Goal: Task Accomplishment & Management: Use online tool/utility

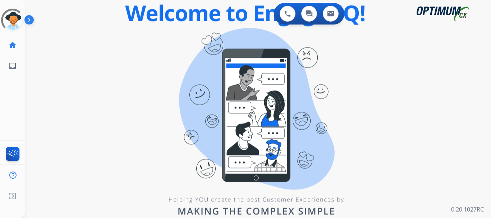
click at [30, 21] on img at bounding box center [30, 21] width 12 height 14
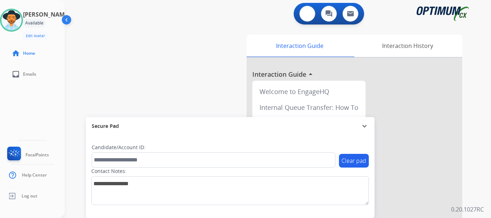
click at [303, 14] on button at bounding box center [308, 14] width 16 height 16
click at [304, 17] on img at bounding box center [307, 13] width 6 height 6
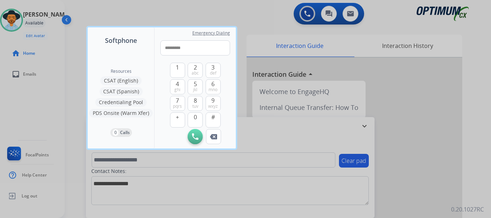
type input "**********"
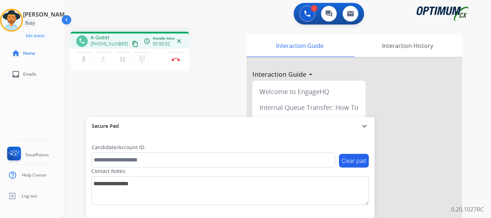
click at [176, 59] on img at bounding box center [176, 60] width 9 height 4
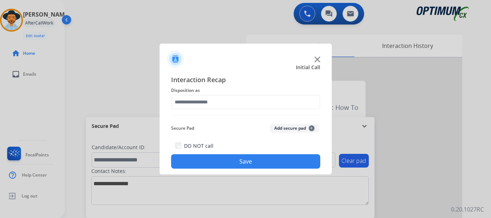
click at [288, 128] on button "Add secure pad +" at bounding box center [294, 128] width 49 height 9
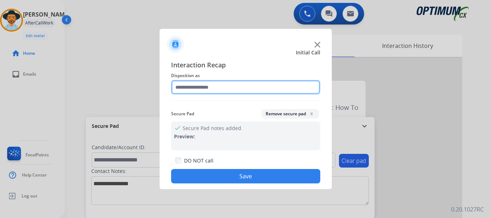
click at [192, 90] on input "text" at bounding box center [245, 87] width 149 height 14
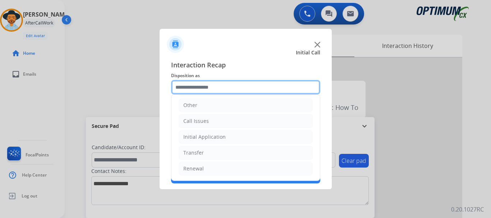
scroll to position [45, 0]
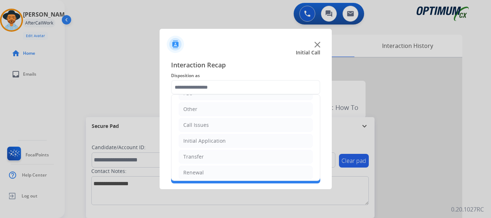
click at [195, 122] on div "Call Issues" at bounding box center [196, 124] width 26 height 7
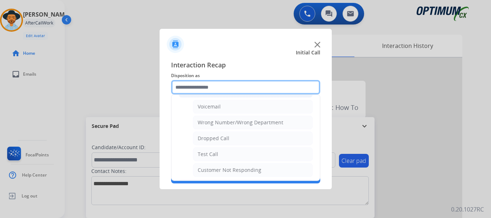
scroll to position [95, 0]
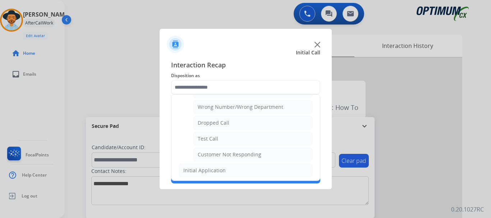
click at [210, 139] on div "Test Call" at bounding box center [208, 138] width 21 height 7
type input "*********"
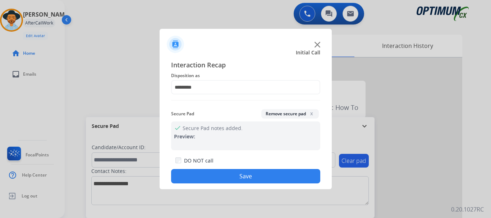
click at [202, 177] on button "Save" at bounding box center [245, 176] width 149 height 14
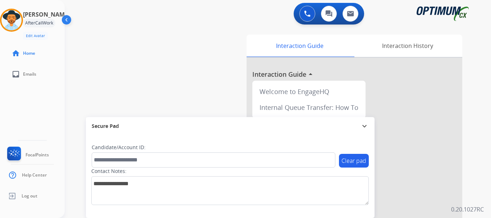
click at [13, 21] on img at bounding box center [11, 20] width 20 height 20
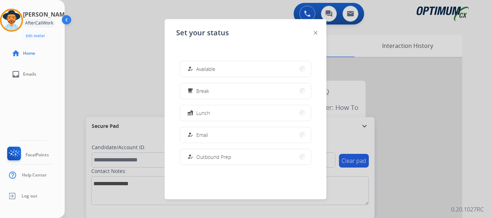
click at [208, 65] on span "Available" at bounding box center [205, 69] width 19 height 8
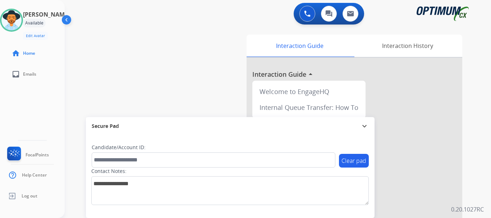
click at [172, 46] on div "swap_horiz Break voice bridge close_fullscreen Connect 3-Way Call merge_type Se…" at bounding box center [269, 176] width 409 height 300
click at [124, 69] on div "swap_horiz Break voice bridge close_fullscreen Connect 3-Way Call merge_type Se…" at bounding box center [269, 176] width 409 height 300
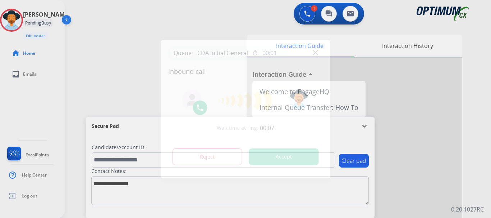
click at [258, 153] on button "Accept" at bounding box center [284, 156] width 70 height 17
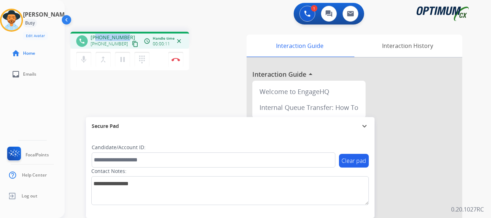
drag, startPoint x: 128, startPoint y: 34, endPoint x: 97, endPoint y: 34, distance: 30.9
click at [97, 34] on div "+13185742130 +13185742130 content_copy" at bounding box center [115, 41] width 49 height 14
copy span "3185742130"
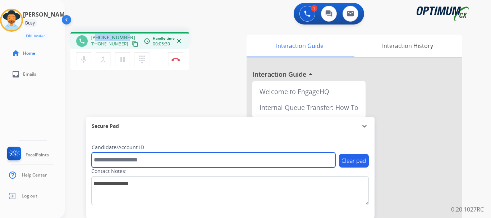
click at [140, 157] on input "text" at bounding box center [214, 159] width 244 height 15
paste input "*******"
type input "*******"
click at [161, 160] on input "*******" at bounding box center [214, 159] width 244 height 15
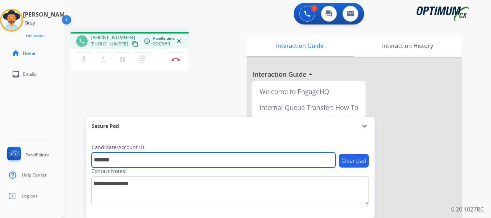
click at [161, 160] on input "*******" at bounding box center [214, 159] width 244 height 15
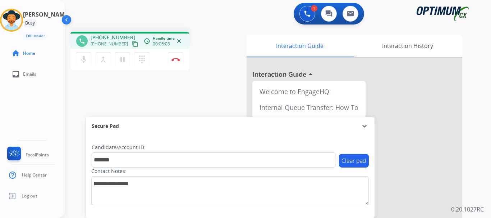
click at [193, 89] on div "phone +13185742130 +13185742130 content_copy access_time Call metrics Queue 00:…" at bounding box center [269, 176] width 409 height 300
click at [175, 61] on img at bounding box center [176, 60] width 9 height 4
click at [171, 52] on div "mic Mute merge_type Bridge pause Hold dialpad Dialpad Disconnect" at bounding box center [129, 60] width 119 height 22
click at [175, 60] on img at bounding box center [176, 60] width 9 height 4
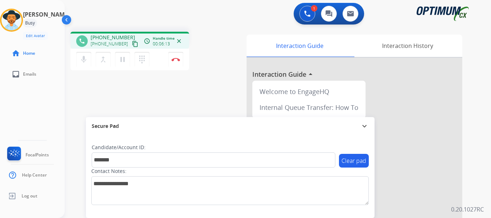
click at [175, 60] on img at bounding box center [176, 60] width 9 height 4
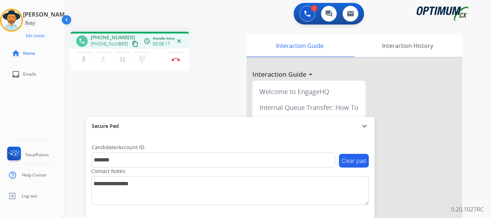
click at [175, 60] on img at bounding box center [176, 60] width 9 height 4
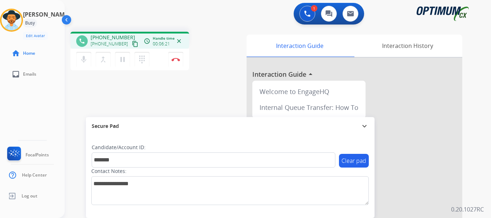
click at [175, 60] on img at bounding box center [176, 60] width 9 height 4
click at [180, 42] on mat-icon "close" at bounding box center [179, 41] width 6 height 6
click at [176, 60] on img at bounding box center [176, 60] width 9 height 4
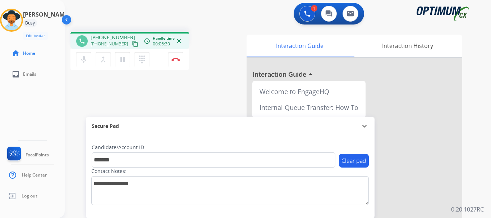
click at [177, 58] on button "Disconnect" at bounding box center [175, 59] width 15 height 15
click at [177, 58] on img at bounding box center [176, 60] width 9 height 4
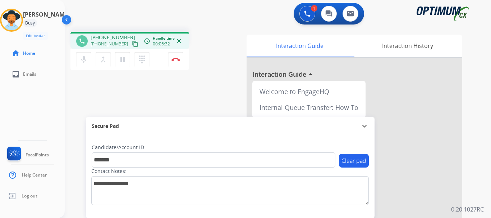
click at [177, 58] on img at bounding box center [176, 60] width 9 height 4
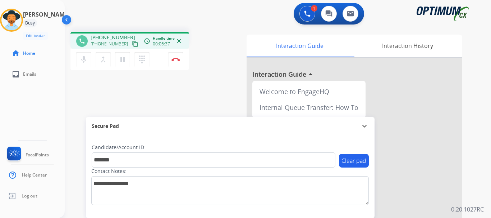
click at [177, 58] on img at bounding box center [176, 60] width 9 height 4
click at [176, 58] on img at bounding box center [176, 60] width 9 height 4
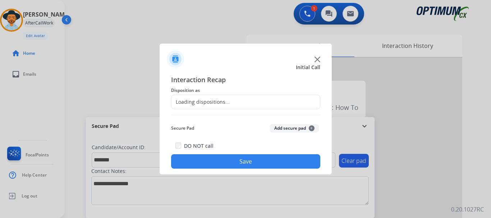
click at [278, 127] on button "Add secure pad +" at bounding box center [294, 128] width 49 height 9
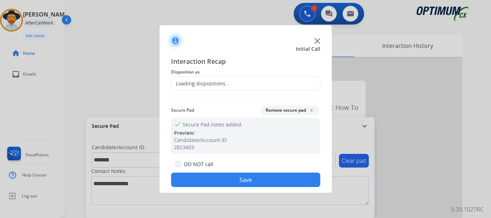
click at [238, 85] on div "Loading dispositions..." at bounding box center [245, 83] width 149 height 14
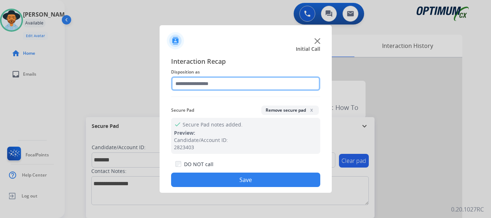
click at [274, 87] on input "text" at bounding box center [245, 83] width 149 height 14
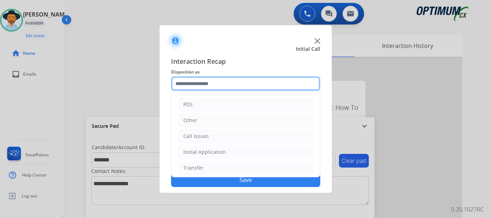
scroll to position [49, 0]
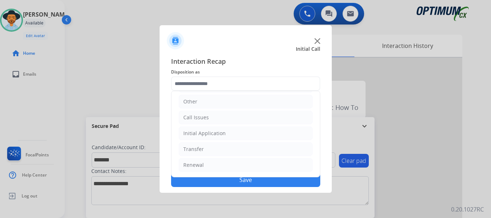
click at [249, 131] on li "Initial Application" at bounding box center [246, 133] width 134 height 14
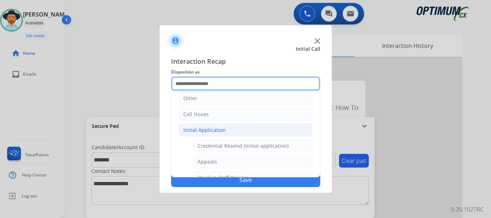
scroll to position [47, 0]
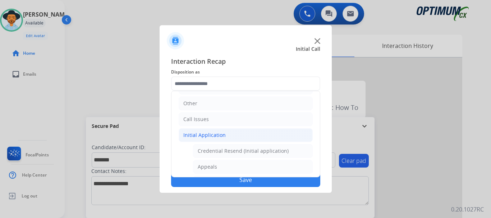
click at [254, 131] on li "Initial Application" at bounding box center [246, 135] width 134 height 14
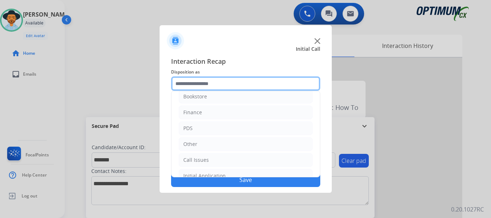
scroll to position [6, 0]
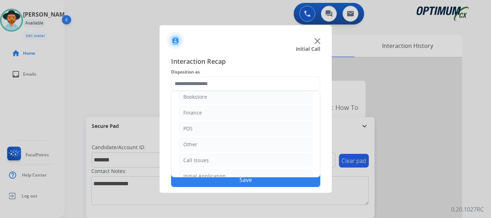
click at [241, 132] on li "PDS" at bounding box center [246, 129] width 134 height 14
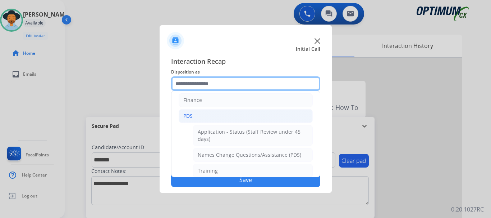
scroll to position [5, 0]
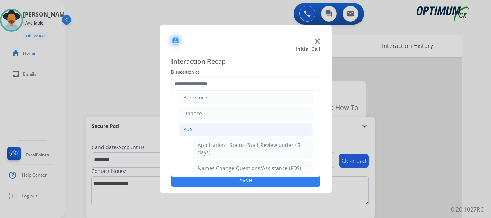
click at [256, 132] on li "PDS" at bounding box center [246, 129] width 134 height 14
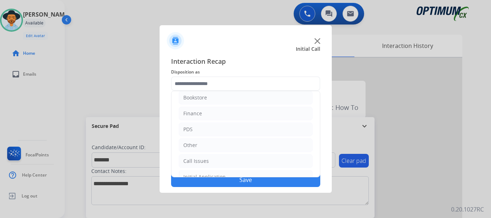
click at [261, 118] on li "Finance" at bounding box center [246, 113] width 134 height 14
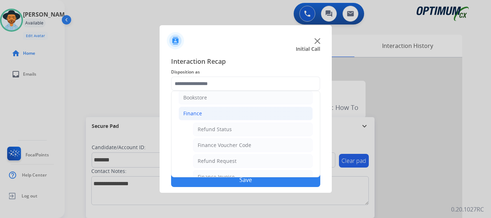
click at [264, 115] on li "Finance" at bounding box center [246, 113] width 134 height 14
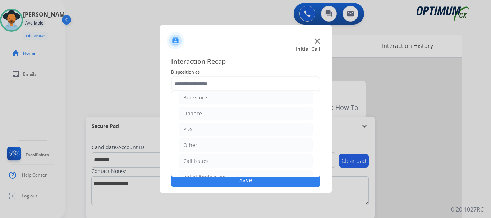
click at [267, 115] on li "Finance" at bounding box center [246, 113] width 134 height 14
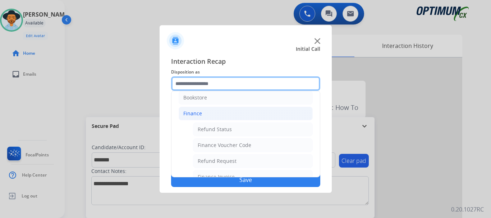
scroll to position [0, 0]
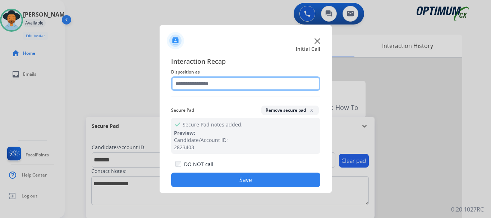
click at [252, 82] on input "text" at bounding box center [245, 83] width 149 height 14
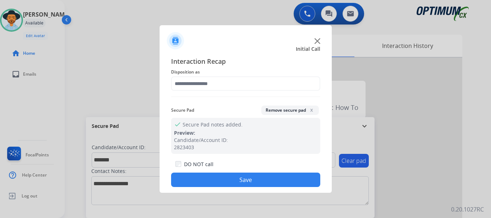
click at [135, 103] on div at bounding box center [245, 109] width 491 height 218
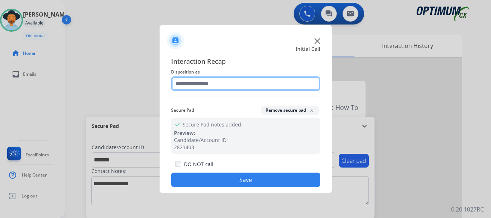
click at [217, 85] on input "text" at bounding box center [245, 83] width 149 height 14
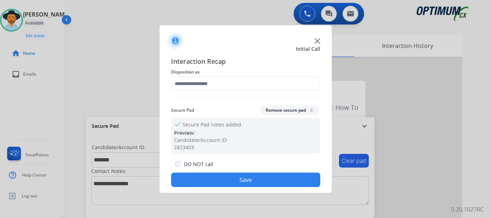
click at [140, 99] on div at bounding box center [245, 109] width 491 height 218
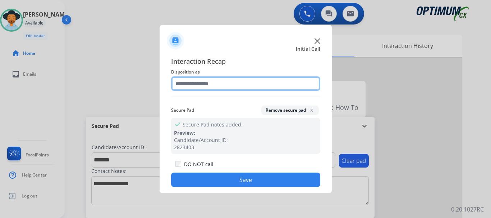
click at [218, 85] on input "text" at bounding box center [245, 83] width 149 height 14
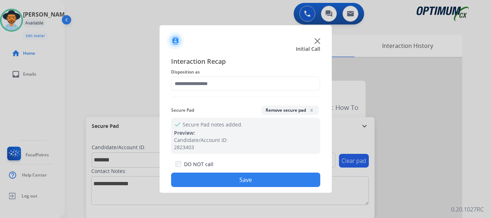
click at [138, 99] on div at bounding box center [245, 109] width 491 height 218
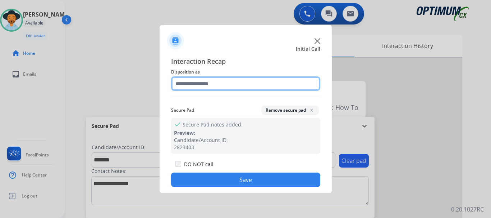
click at [206, 85] on input "text" at bounding box center [245, 83] width 149 height 14
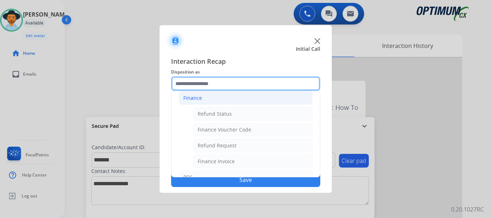
scroll to position [30, 0]
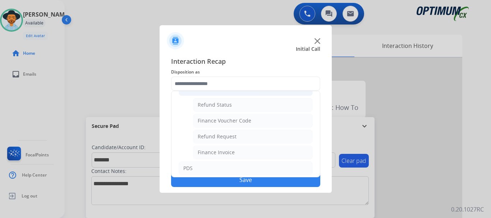
click at [275, 127] on li "Finance Voucher Code" at bounding box center [253, 121] width 120 height 14
type input "**********"
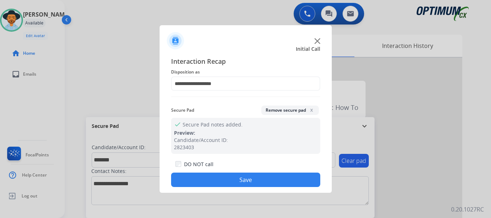
click at [232, 175] on button "Save" at bounding box center [245, 179] width 149 height 14
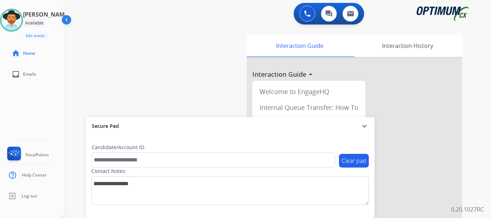
click at [182, 79] on div "swap_horiz Break voice bridge close_fullscreen Connect 3-Way Call merge_type Se…" at bounding box center [269, 176] width 409 height 300
click at [103, 50] on div "swap_horiz Break voice bridge close_fullscreen Connect 3-Way Call merge_type Se…" at bounding box center [269, 176] width 409 height 300
click at [307, 14] on img at bounding box center [307, 13] width 6 height 6
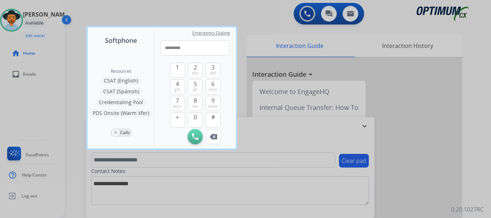
type input "**********"
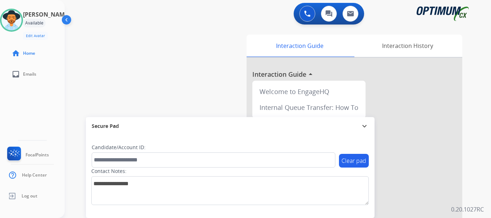
click at [383, 55] on div "Interaction History" at bounding box center [408, 46] width 110 height 22
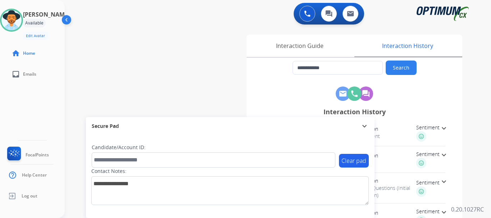
click at [341, 50] on div "Interaction Guide" at bounding box center [300, 46] width 106 height 22
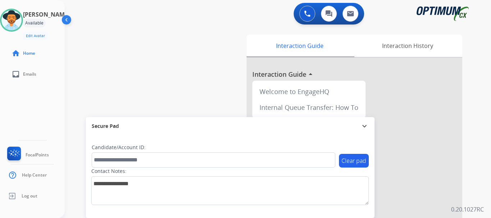
click at [341, 50] on div "Interaction Guide" at bounding box center [300, 46] width 106 height 22
click at [309, 17] on img at bounding box center [307, 13] width 6 height 6
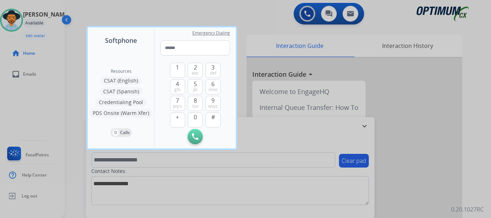
click at [276, 14] on div at bounding box center [245, 109] width 491 height 218
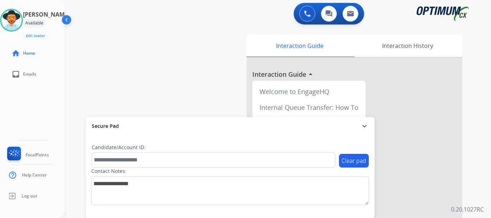
click at [305, 13] on img at bounding box center [307, 13] width 6 height 6
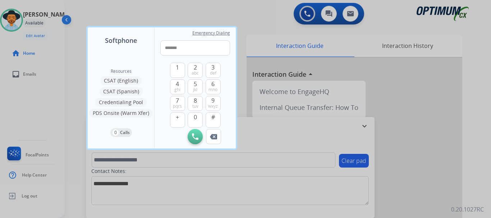
type input "********"
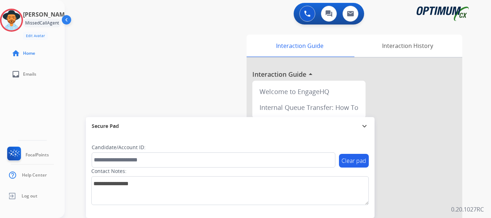
click at [292, 27] on div "swap_horiz Break voice bridge close_fullscreen Connect 3-Way Call merge_type Se…" at bounding box center [269, 176] width 409 height 300
click at [310, 15] on img at bounding box center [307, 13] width 6 height 6
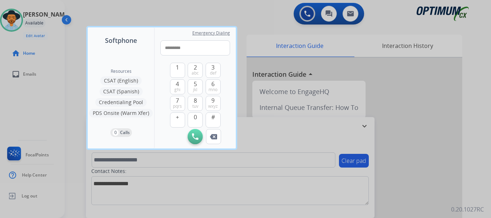
type input "**********"
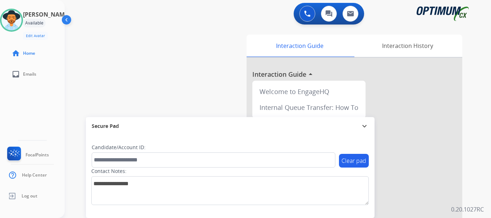
click at [310, 15] on img at bounding box center [307, 13] width 6 height 6
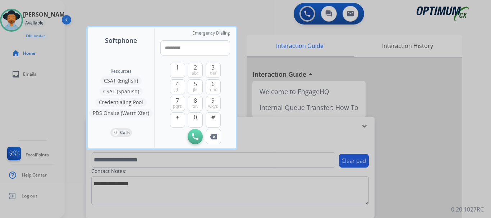
type input "**********"
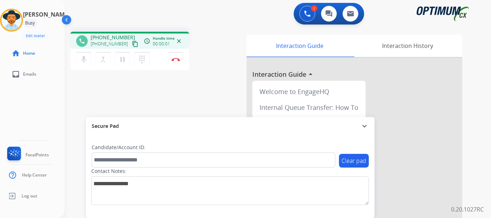
click at [175, 59] on img at bounding box center [176, 60] width 9 height 4
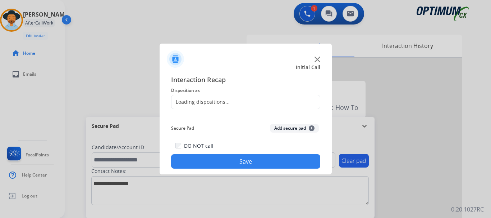
click at [175, 59] on img at bounding box center [175, 58] width 17 height 17
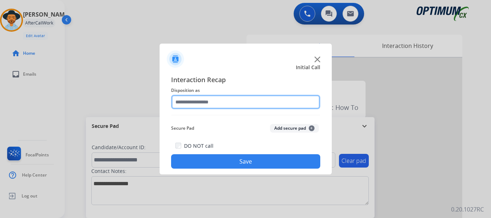
click at [209, 103] on input "text" at bounding box center [245, 102] width 149 height 14
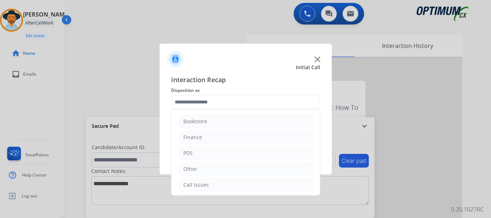
click at [216, 185] on li "Call Issues" at bounding box center [246, 185] width 134 height 14
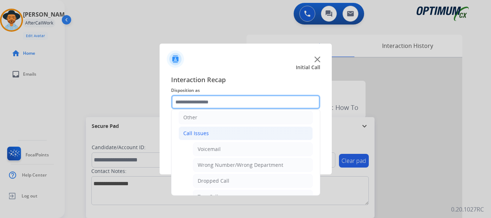
scroll to position [73, 0]
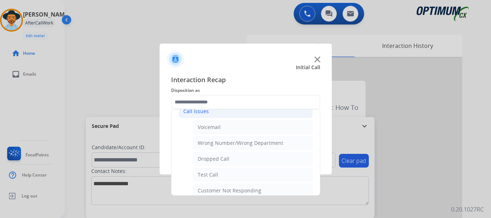
click at [240, 176] on li "Test Call" at bounding box center [253, 175] width 120 height 14
type input "*********"
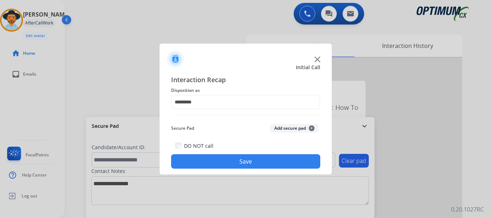
click at [246, 162] on button "Save" at bounding box center [245, 161] width 149 height 14
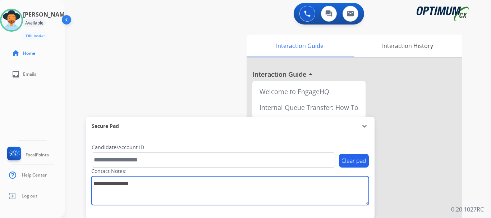
click at [216, 185] on textarea at bounding box center [230, 190] width 278 height 29
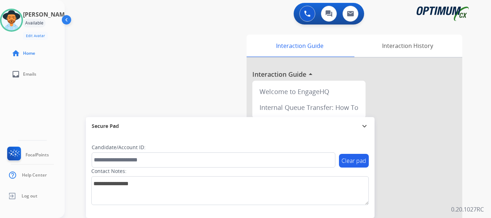
click at [134, 88] on div "swap_horiz Break voice bridge close_fullscreen Connect 3-Way Call merge_type Se…" at bounding box center [269, 176] width 409 height 300
click at [146, 48] on div "swap_horiz Break voice bridge close_fullscreen Connect 3-Way Call merge_type Se…" at bounding box center [269, 176] width 409 height 300
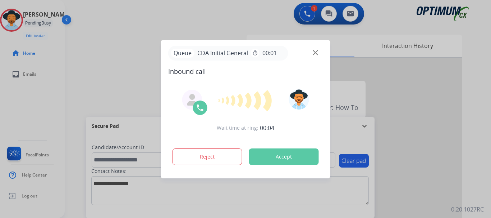
click at [264, 155] on button "Accept" at bounding box center [284, 156] width 70 height 17
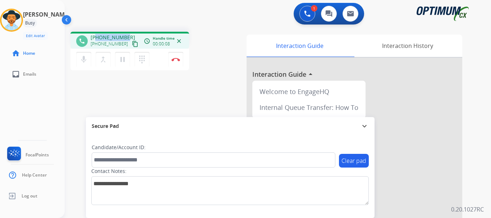
drag, startPoint x: 97, startPoint y: 34, endPoint x: 126, endPoint y: 33, distance: 28.8
click at [126, 33] on div "phone +12255881743 +12255881743 content_copy access_time Call metrics Queue 00:…" at bounding box center [129, 40] width 119 height 17
copy span "2255881743"
click at [216, 19] on div "1 Voice Interactions 0 Chat Interactions 0 Email Interactions" at bounding box center [273, 14] width 401 height 23
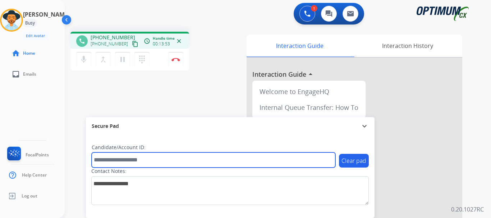
click at [123, 162] on input "text" at bounding box center [214, 159] width 244 height 15
paste input "*******"
type input "*******"
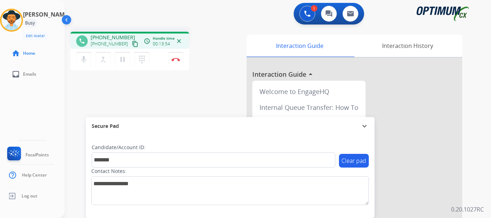
click at [129, 74] on div "phone +12255881743 +12255881743 content_copy access_time Call metrics Queue 00:…" at bounding box center [269, 176] width 409 height 300
click at [149, 94] on div "phone +12255881743 +12255881743 content_copy access_time Call metrics Queue 00:…" at bounding box center [269, 176] width 409 height 300
click at [175, 59] on img at bounding box center [176, 60] width 9 height 4
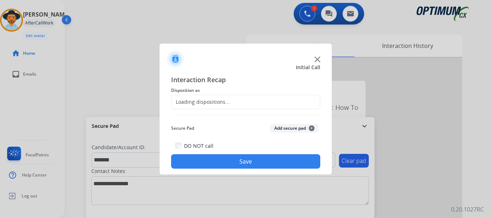
click at [277, 128] on button "Add secure pad +" at bounding box center [294, 128] width 49 height 9
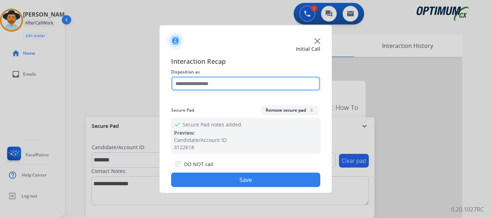
click at [258, 80] on input "text" at bounding box center [245, 83] width 149 height 14
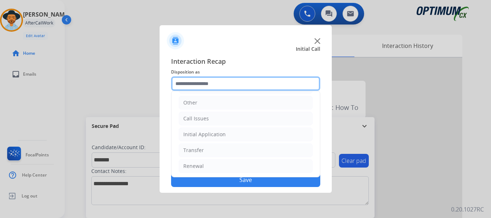
scroll to position [49, 0]
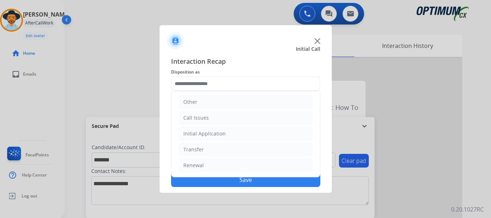
click at [240, 132] on li "Initial Application" at bounding box center [246, 134] width 134 height 14
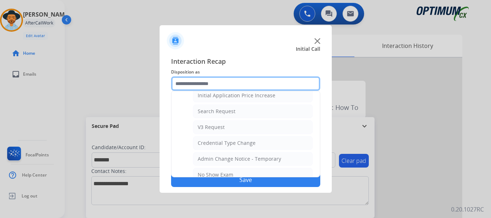
scroll to position [256, 0]
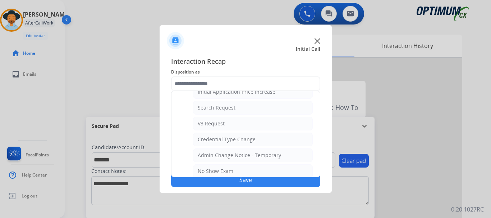
click at [265, 108] on li "Search Request" at bounding box center [253, 108] width 120 height 14
type input "**********"
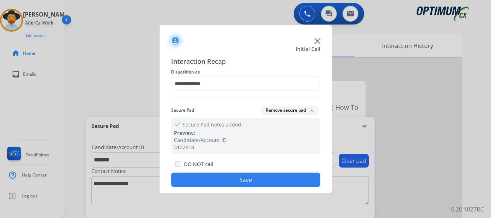
click at [246, 175] on button "Save" at bounding box center [245, 179] width 149 height 14
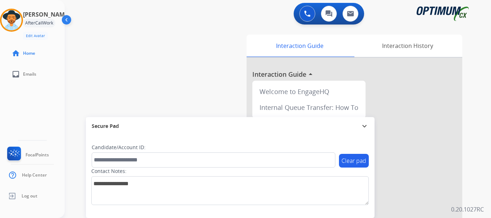
click at [187, 89] on div "swap_horiz Break voice bridge close_fullscreen Connect 3-Way Call merge_type Se…" at bounding box center [269, 176] width 409 height 300
click at [21, 24] on img at bounding box center [11, 20] width 20 height 20
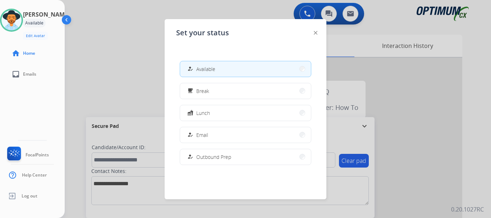
click at [239, 95] on button "free_breakfast Break" at bounding box center [245, 90] width 131 height 15
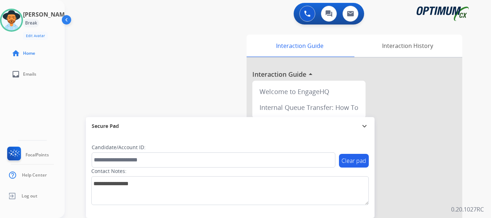
click at [15, 22] on img at bounding box center [11, 20] width 20 height 20
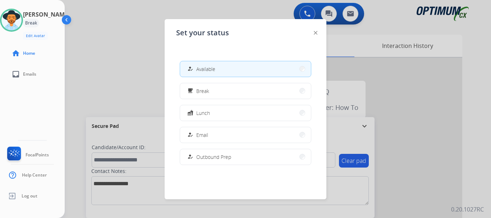
click at [236, 117] on button "fastfood Lunch" at bounding box center [245, 112] width 131 height 15
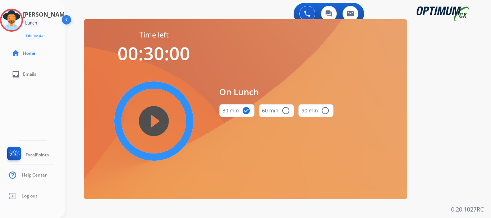
click at [156, 122] on mat-icon "play_circle_filled" at bounding box center [154, 121] width 9 height 9
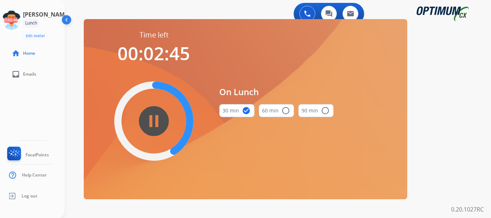
click at [69, 106] on div "0 Voice Interactions 0 Chat Interactions 0 Email Interactions swap_horiz Break …" at bounding box center [278, 109] width 427 height 218
click at [13, 25] on icon at bounding box center [11, 20] width 23 height 23
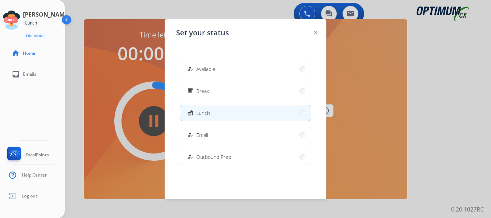
click at [214, 67] on span "Available" at bounding box center [205, 69] width 19 height 8
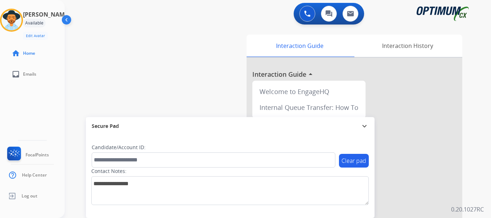
click at [202, 63] on div "swap_horiz Break voice bridge close_fullscreen Connect 3-Way Call merge_type Se…" at bounding box center [269, 176] width 409 height 300
click at [306, 14] on img at bounding box center [307, 13] width 6 height 6
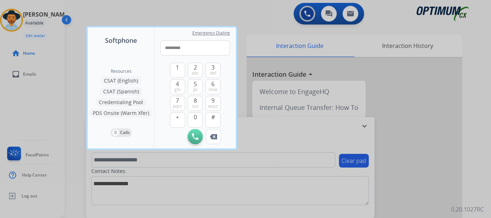
type input "**********"
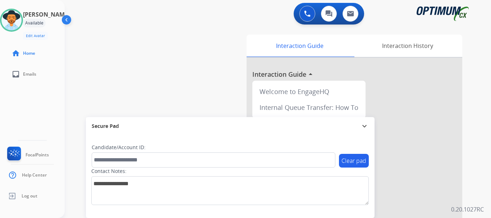
click at [303, 12] on button at bounding box center [308, 14] width 16 height 16
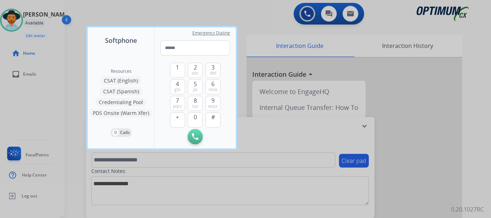
click at [303, 12] on div at bounding box center [245, 109] width 491 height 218
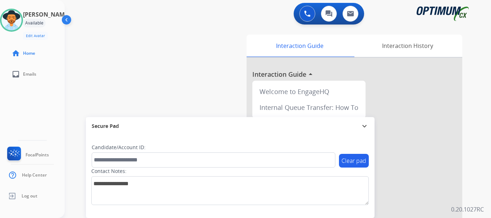
click at [303, 12] on button at bounding box center [308, 14] width 16 height 16
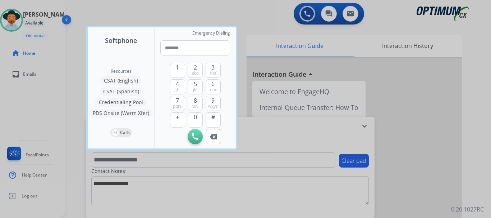
type input "*********"
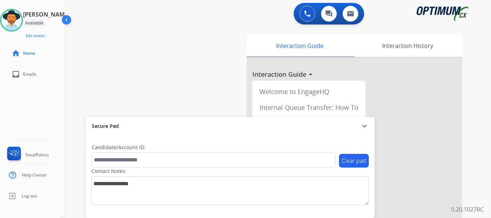
click at [309, 13] on img at bounding box center [307, 13] width 6 height 6
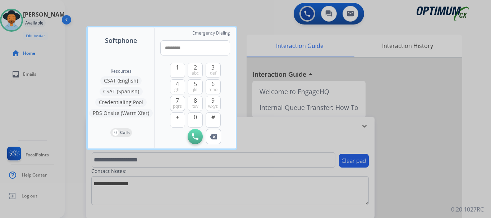
type input "**********"
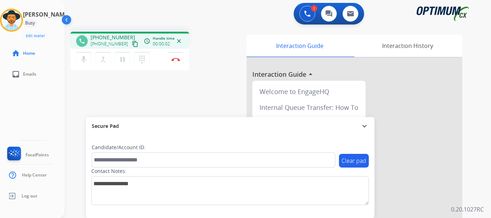
click at [177, 59] on img at bounding box center [176, 60] width 9 height 4
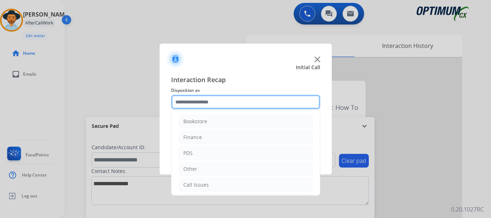
click at [242, 105] on input "text" at bounding box center [245, 102] width 149 height 14
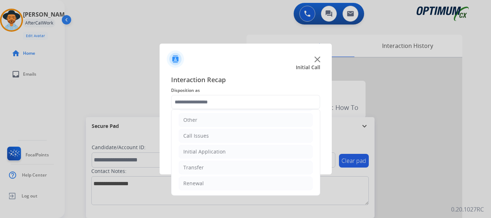
click at [211, 136] on li "Call Issues" at bounding box center [246, 136] width 134 height 14
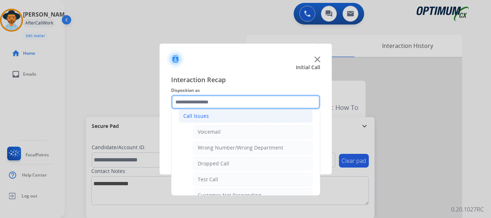
scroll to position [87, 0]
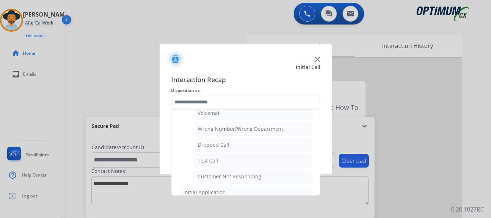
click at [228, 158] on li "Test Call" at bounding box center [253, 161] width 120 height 14
type input "*********"
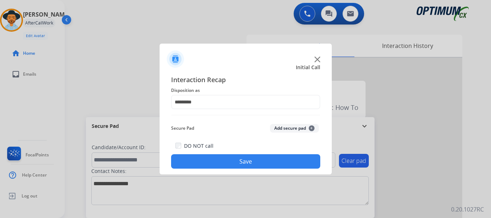
click at [228, 165] on button "Save" at bounding box center [245, 161] width 149 height 14
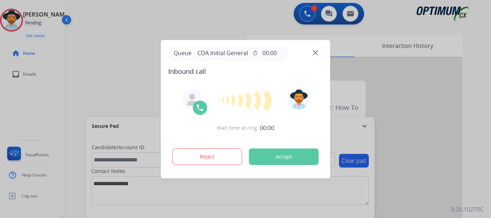
click at [283, 162] on button "Accept" at bounding box center [284, 156] width 70 height 17
click at [275, 156] on button "Accept" at bounding box center [284, 156] width 70 height 17
click at [290, 151] on button "Accept" at bounding box center [284, 156] width 70 height 17
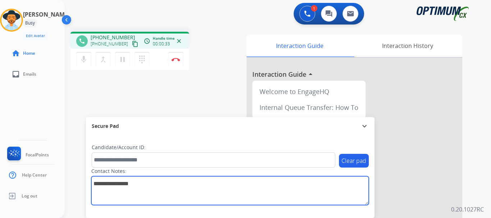
click at [191, 193] on textarea at bounding box center [230, 190] width 278 height 29
click at [149, 182] on textarea at bounding box center [230, 190] width 278 height 29
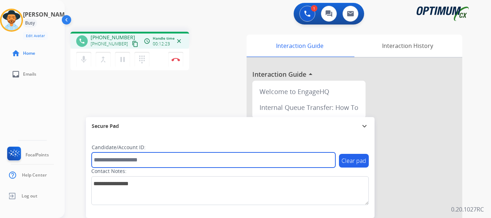
click at [161, 155] on input "text" at bounding box center [214, 159] width 244 height 15
type input "*******"
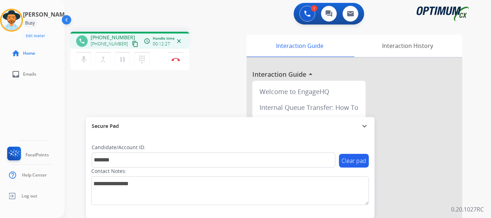
click at [174, 54] on button "Disconnect" at bounding box center [175, 59] width 15 height 15
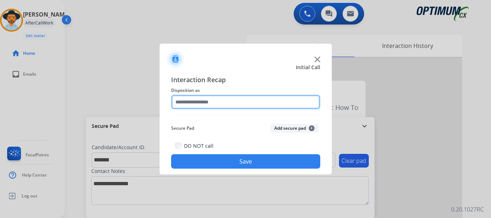
click at [189, 96] on input "text" at bounding box center [245, 102] width 149 height 14
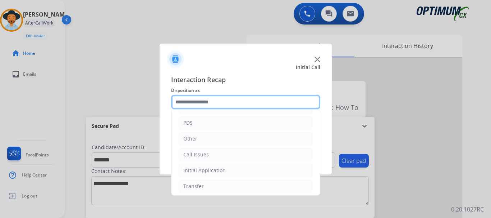
scroll to position [49, 0]
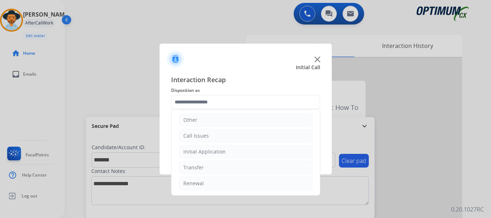
click at [240, 152] on li "Initial Application" at bounding box center [246, 152] width 134 height 14
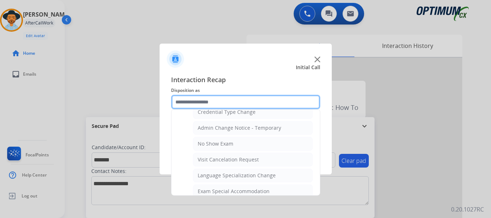
scroll to position [302, 0]
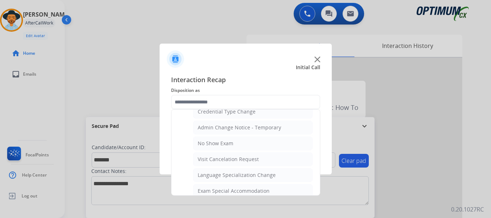
click at [254, 142] on li "No Show Exam" at bounding box center [253, 143] width 120 height 14
type input "**********"
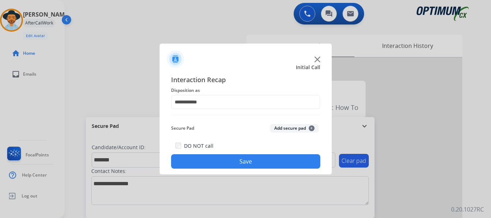
click at [249, 177] on div at bounding box center [245, 109] width 491 height 218
click at [249, 158] on button "Save" at bounding box center [245, 161] width 149 height 14
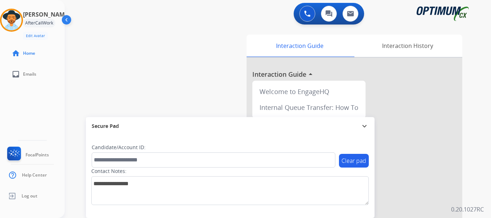
click at [200, 84] on div "swap_horiz Break voice bridge close_fullscreen Connect 3-Way Call merge_type Se…" at bounding box center [269, 176] width 409 height 300
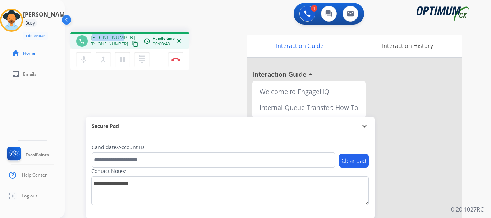
drag, startPoint x: 95, startPoint y: 35, endPoint x: 120, endPoint y: 29, distance: 25.7
click at [120, 29] on div "phone +12013495964 +12013495964 content_copy access_time Call metrics Queue 00:…" at bounding box center [269, 176] width 409 height 300
drag, startPoint x: 126, startPoint y: 35, endPoint x: 96, endPoint y: 34, distance: 30.2
click at [96, 34] on div "+12013495964 +12013495964 content_copy" at bounding box center [115, 41] width 49 height 14
copy span "2013495964"
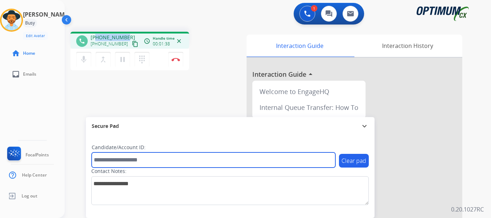
click at [119, 156] on input "text" at bounding box center [214, 159] width 244 height 15
paste input "*******"
type input "*******"
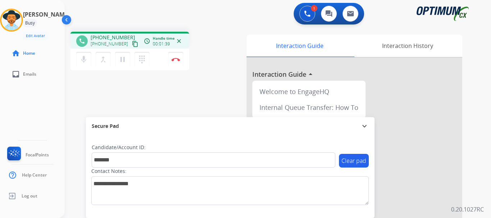
click at [169, 103] on div "phone +12013495964 +12013495964 content_copy access_time Call metrics Queue 00:…" at bounding box center [269, 176] width 409 height 300
click at [176, 96] on div "phone +12013495964 +12013495964 content_copy access_time Call metrics Queue 00:…" at bounding box center [269, 176] width 409 height 300
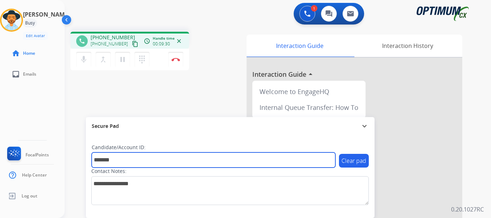
click at [149, 160] on input "*******" at bounding box center [214, 159] width 244 height 15
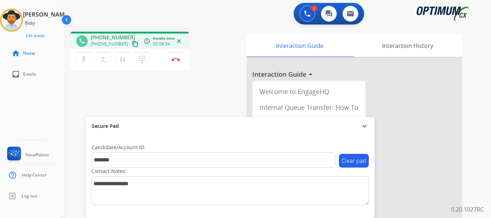
click at [176, 58] on img at bounding box center [176, 60] width 9 height 4
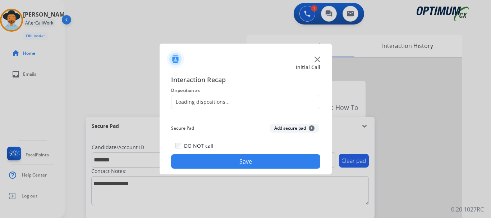
click at [176, 58] on img at bounding box center [175, 58] width 17 height 17
click at [280, 128] on button "Add secure pad +" at bounding box center [294, 128] width 49 height 9
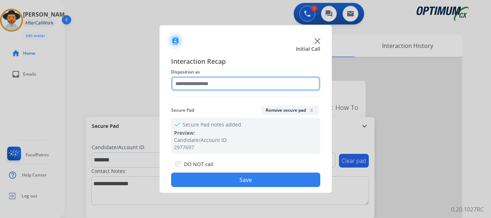
click at [230, 77] on input "text" at bounding box center [245, 83] width 149 height 14
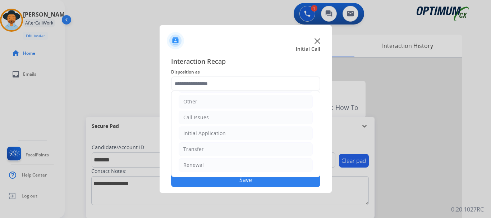
click at [228, 167] on li "Renewal" at bounding box center [246, 165] width 134 height 14
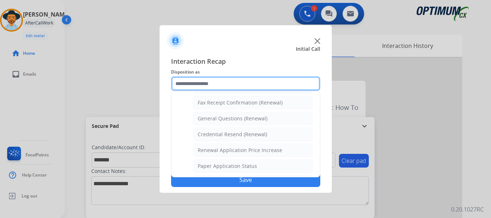
scroll to position [198, 0]
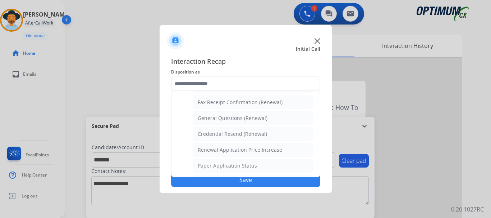
click at [262, 120] on div "General Questions (Renewal)" at bounding box center [233, 117] width 70 height 7
type input "**********"
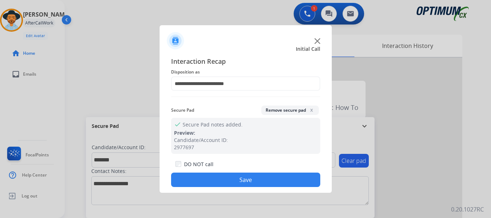
click at [254, 177] on button "Save" at bounding box center [245, 179] width 149 height 14
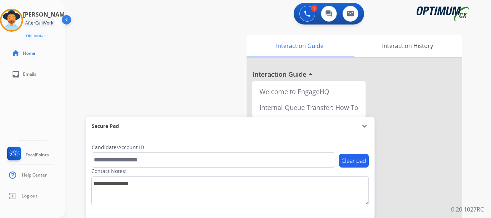
click at [199, 85] on div "swap_horiz Break voice bridge close_fullscreen Connect 3-Way Call merge_type Se…" at bounding box center [269, 176] width 409 height 300
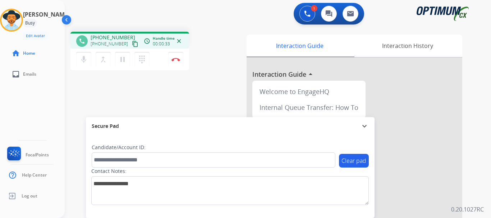
click at [122, 56] on mat-icon "pause" at bounding box center [122, 59] width 9 height 9
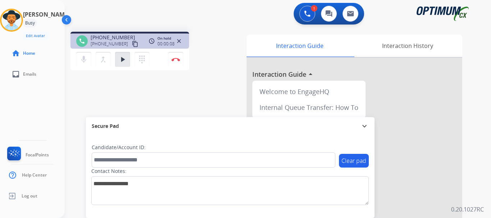
click at [122, 63] on mat-icon "play_arrow" at bounding box center [122, 59] width 9 height 9
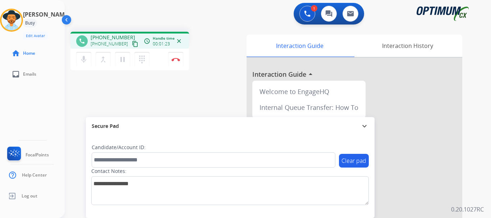
click at [153, 95] on div "phone +12023876755 +12023876755 content_copy access_time Call metrics Queue 00:…" at bounding box center [269, 176] width 409 height 300
